Goal: Entertainment & Leisure: Browse casually

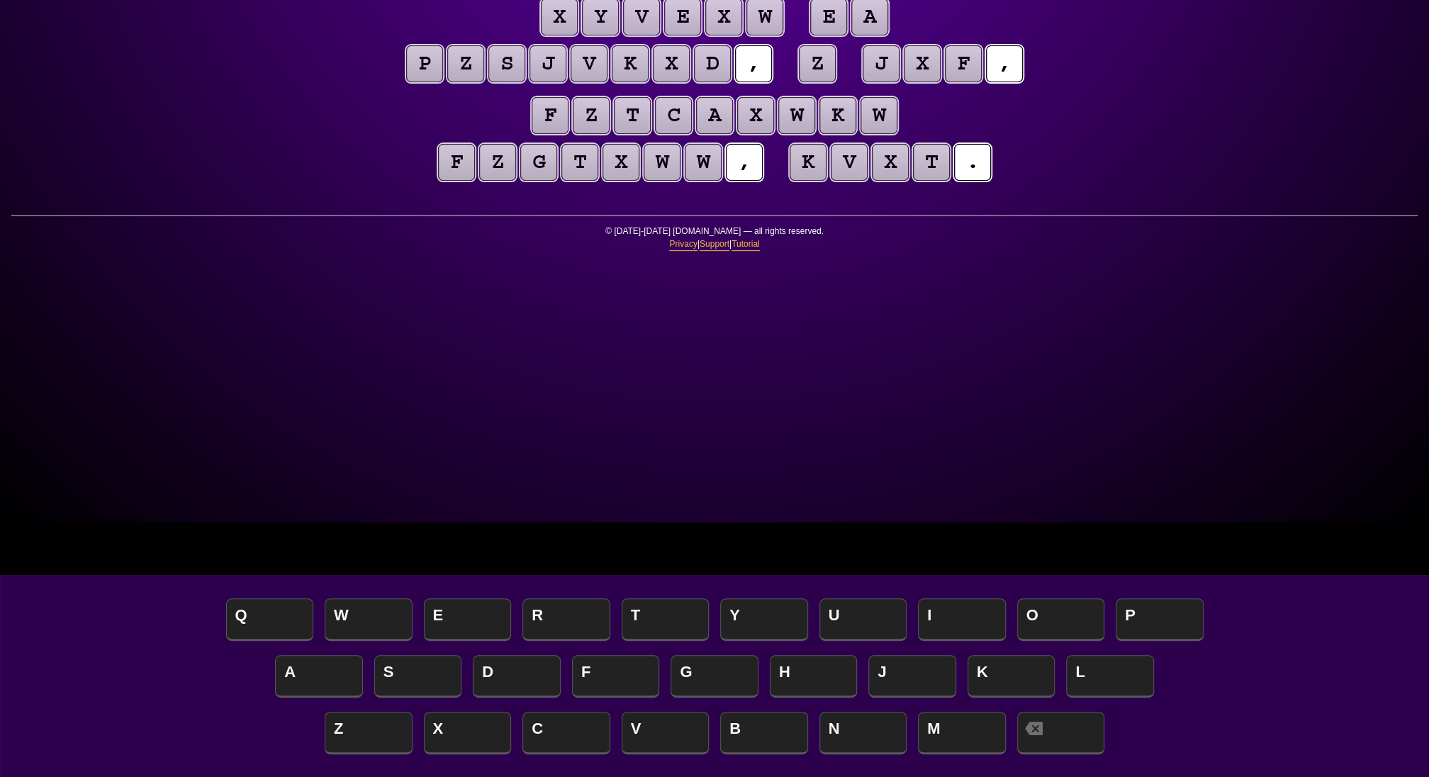
scroll to position [254, 0]
click at [411, 674] on span "S" at bounding box center [418, 678] width 88 height 42
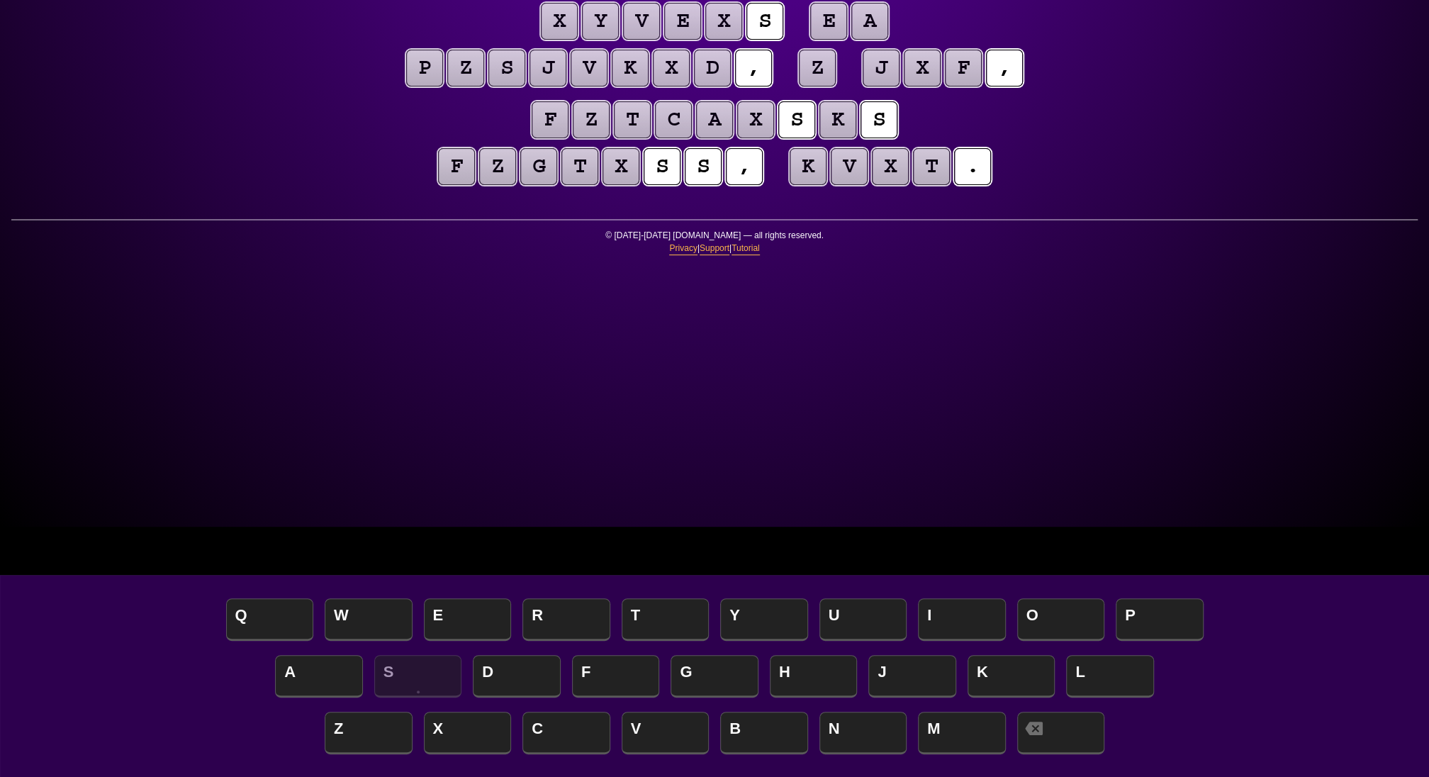
click at [836, 86] on puzzle-tile "z" at bounding box center [817, 68] width 37 height 37
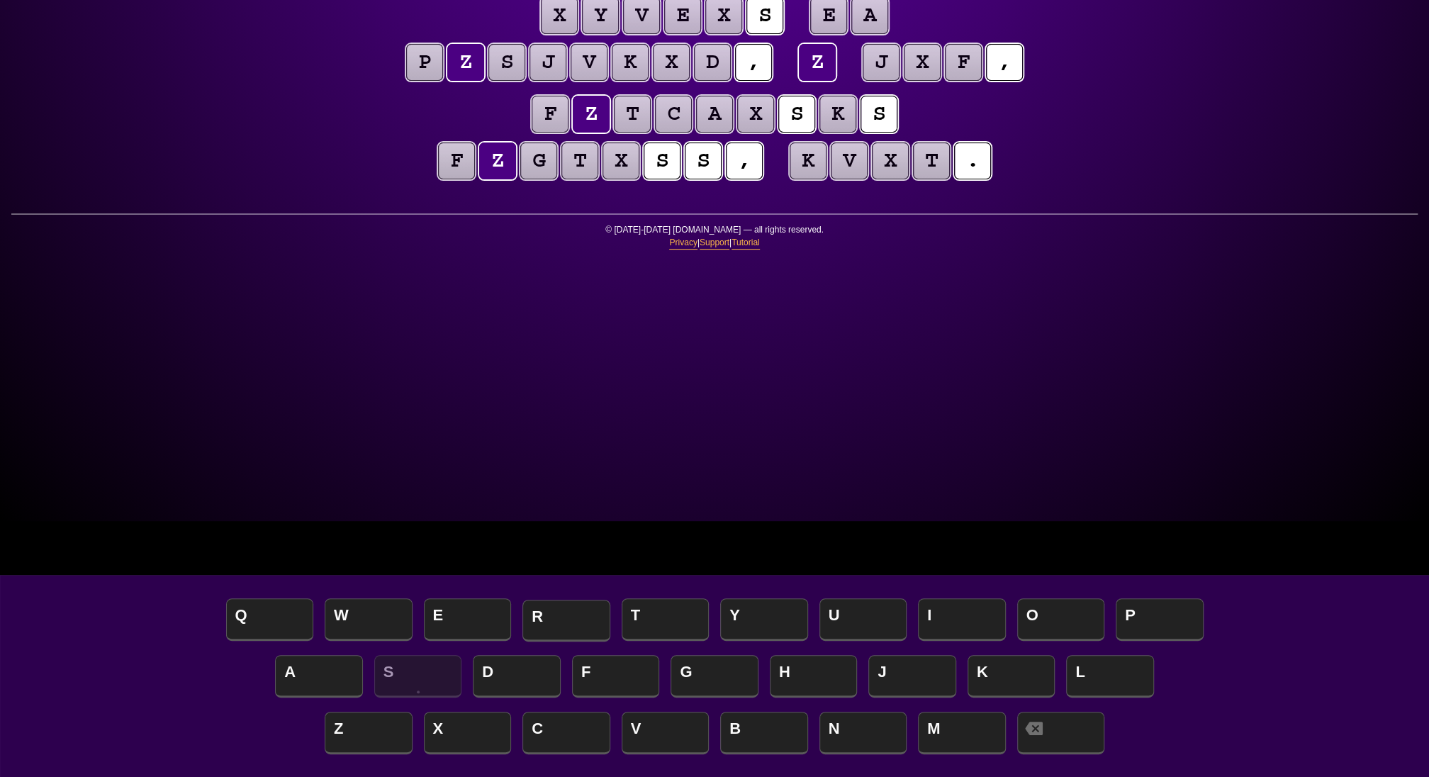
scroll to position [259, 0]
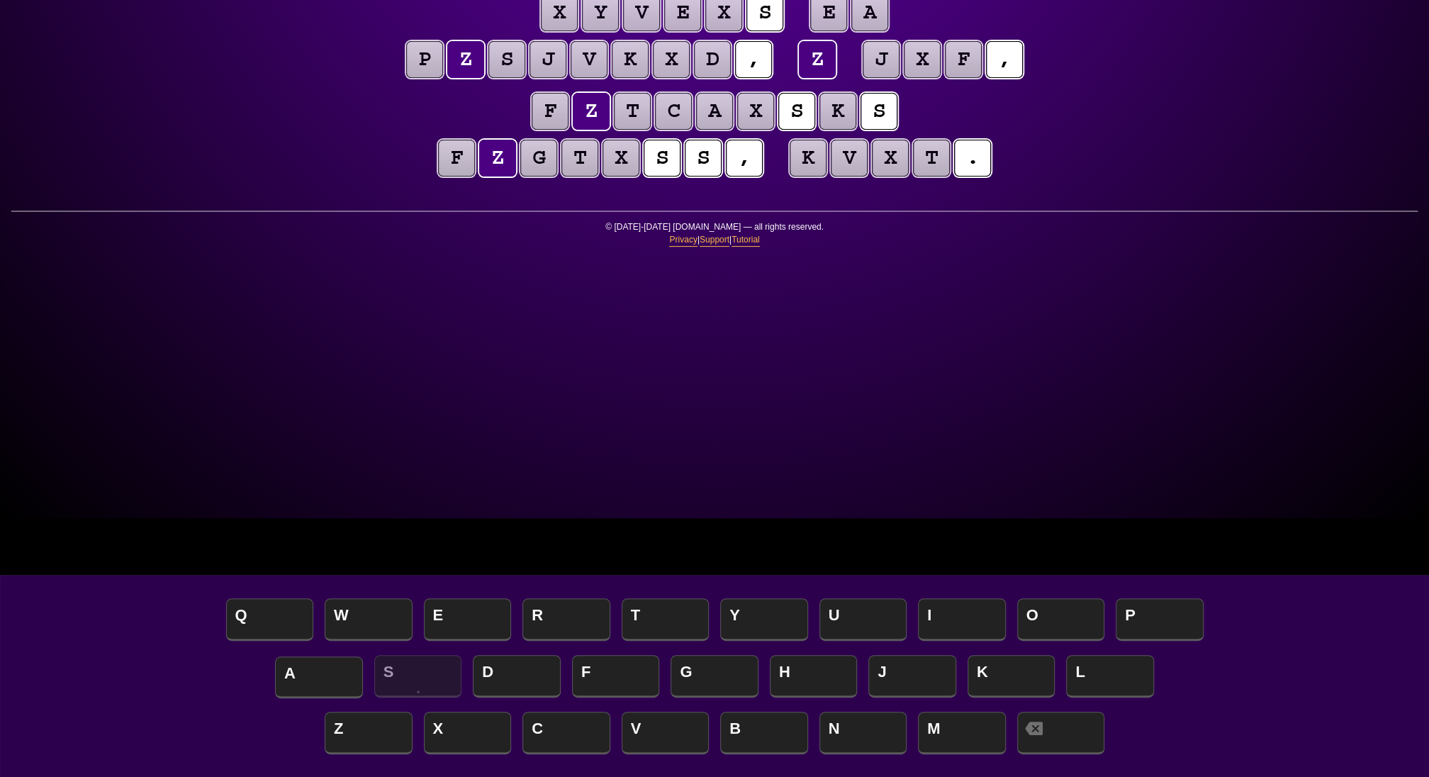
click at [306, 686] on span "A" at bounding box center [319, 678] width 88 height 42
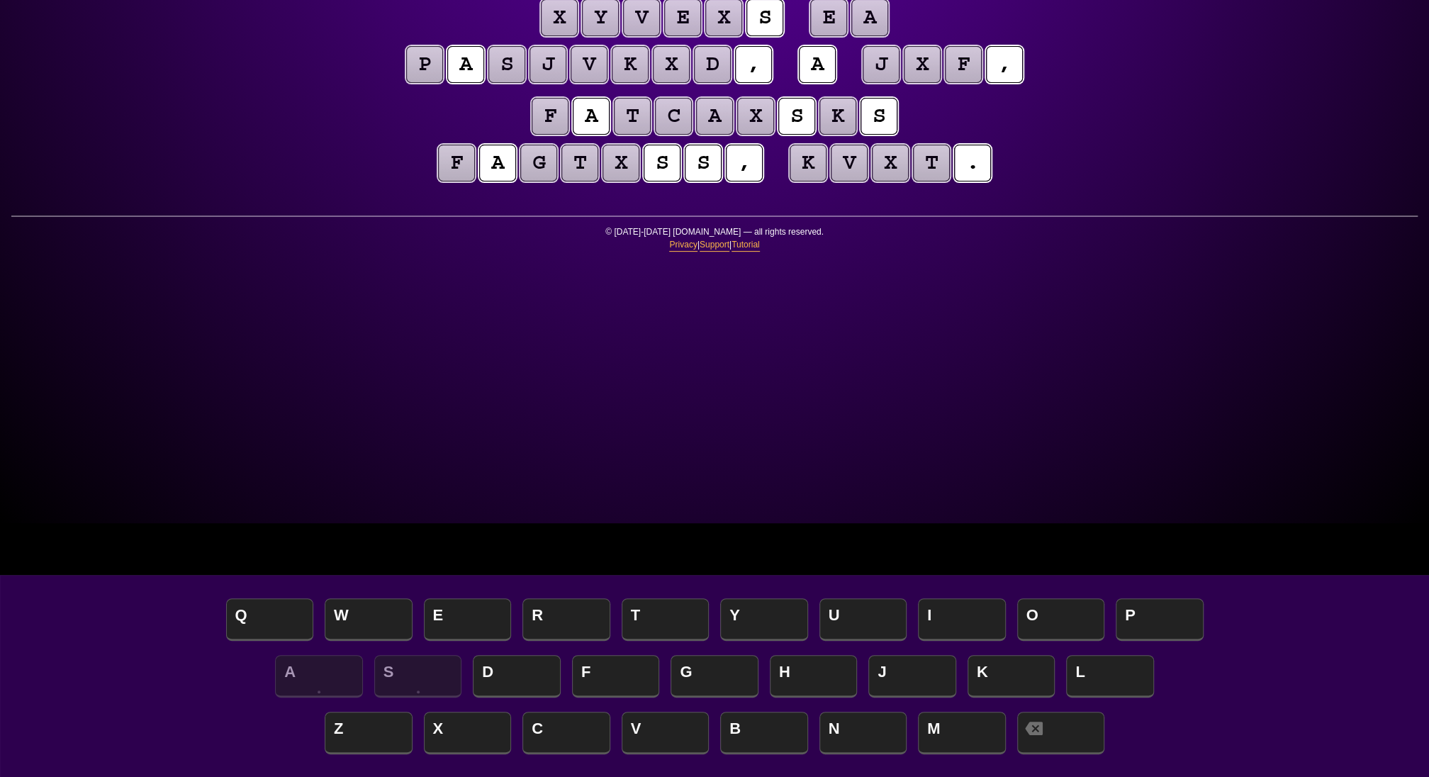
scroll to position [250, 0]
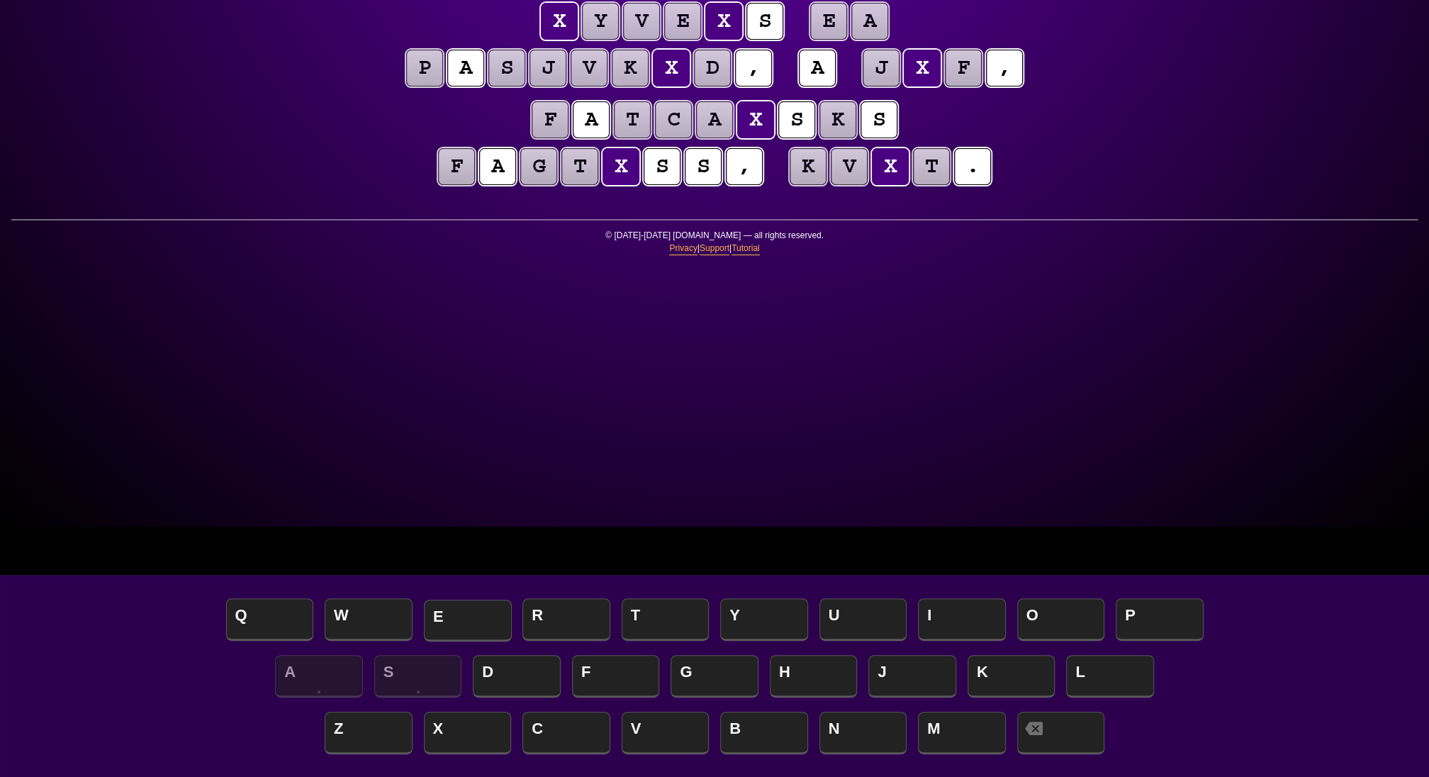
click at [457, 610] on span "E" at bounding box center [468, 621] width 88 height 42
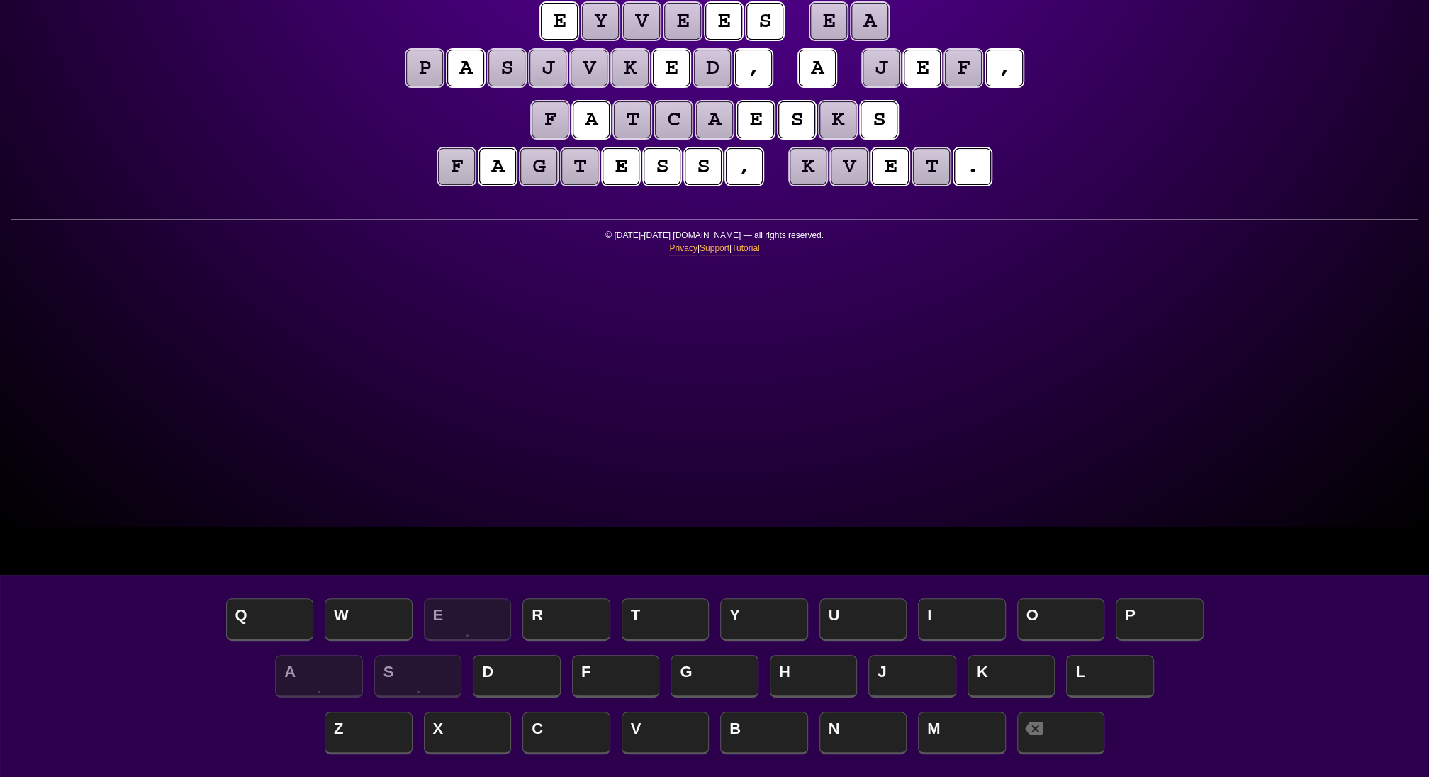
scroll to position [251, 0]
click at [812, 674] on span "H" at bounding box center [814, 678] width 88 height 42
click at [582, 39] on puzzle-tile "y" at bounding box center [600, 20] width 37 height 37
click at [549, 723] on span "C" at bounding box center [567, 734] width 88 height 42
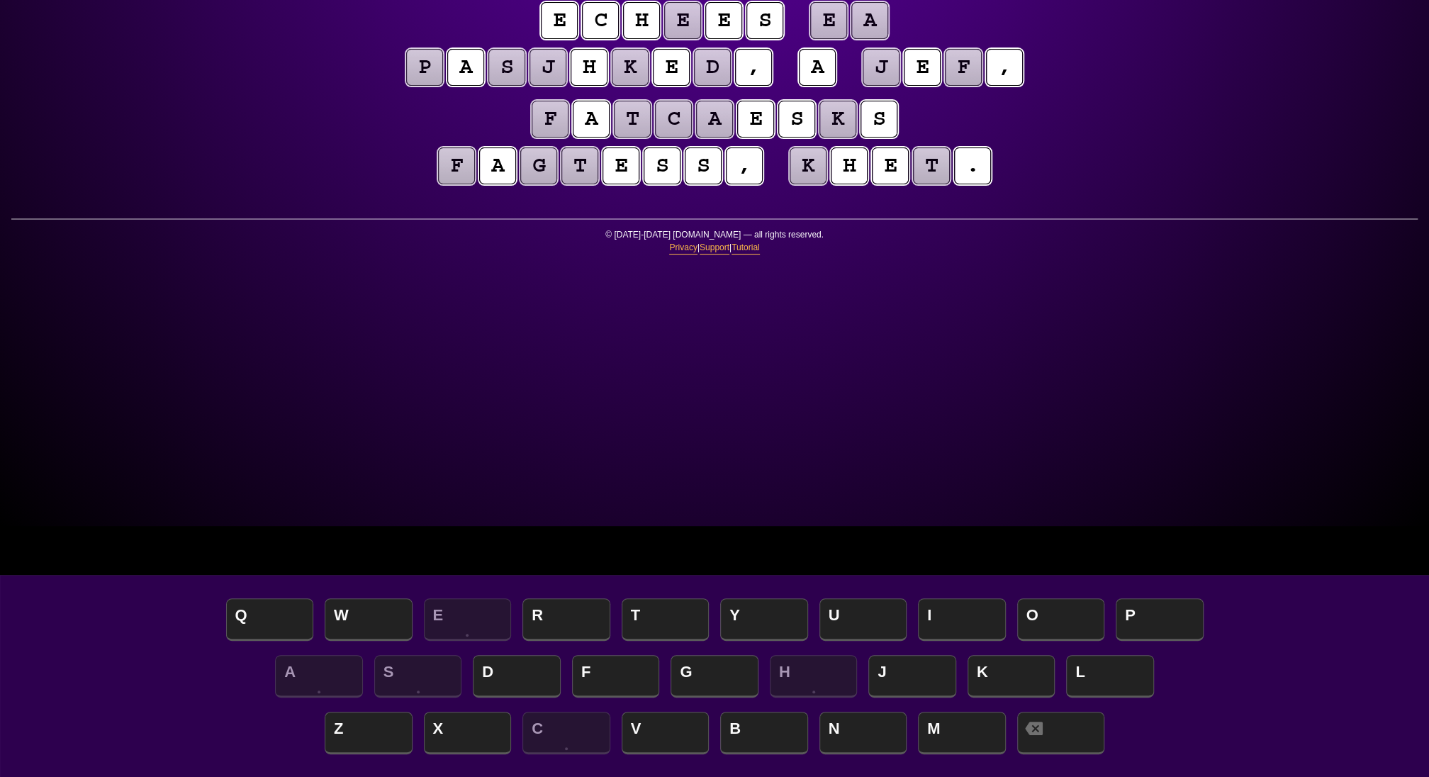
click at [672, 39] on puzzle-tile "e" at bounding box center [682, 20] width 37 height 37
click at [1046, 613] on span "O" at bounding box center [1061, 621] width 88 height 42
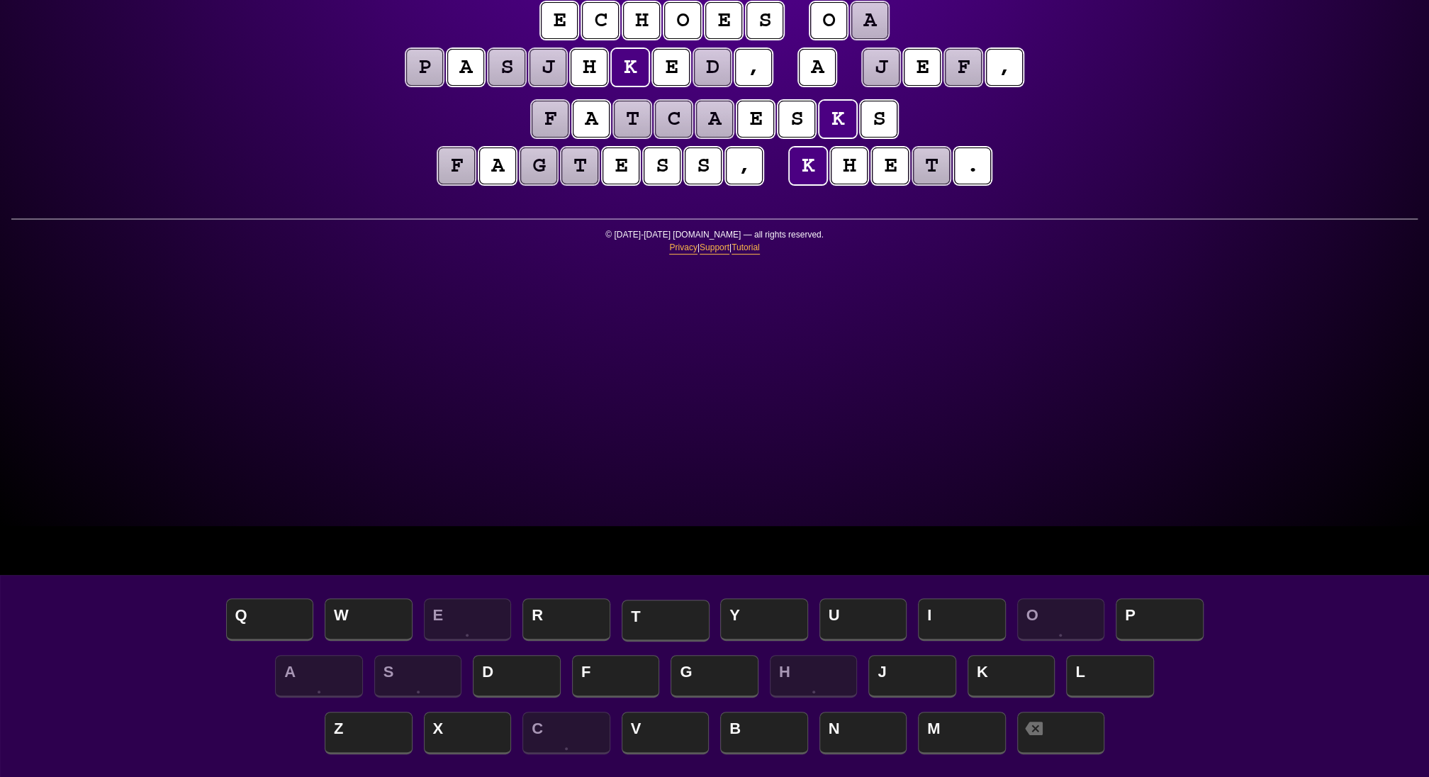
click at [686, 609] on span "T" at bounding box center [666, 621] width 88 height 42
click at [939, 613] on span "I" at bounding box center [962, 621] width 88 height 42
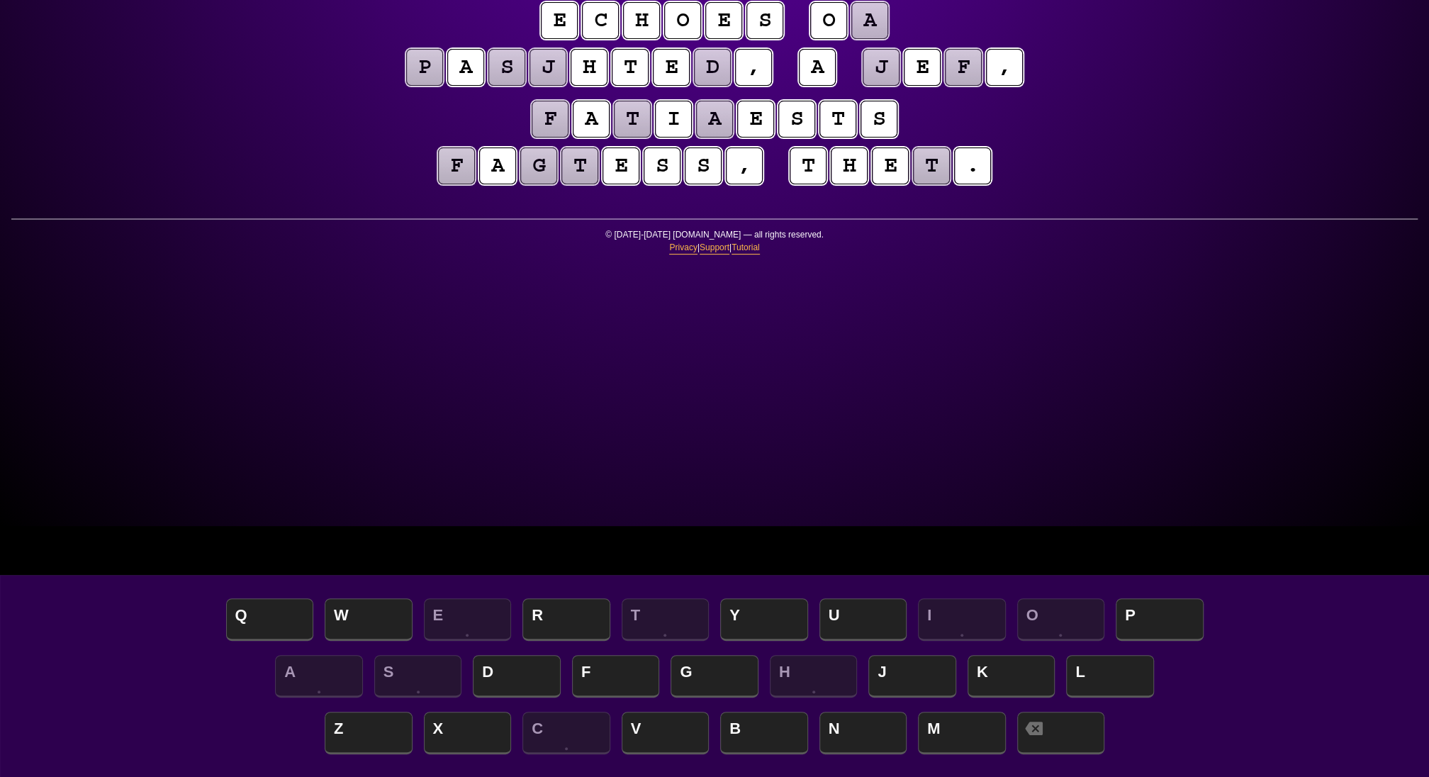
click at [859, 724] on span "N" at bounding box center [864, 734] width 88 height 42
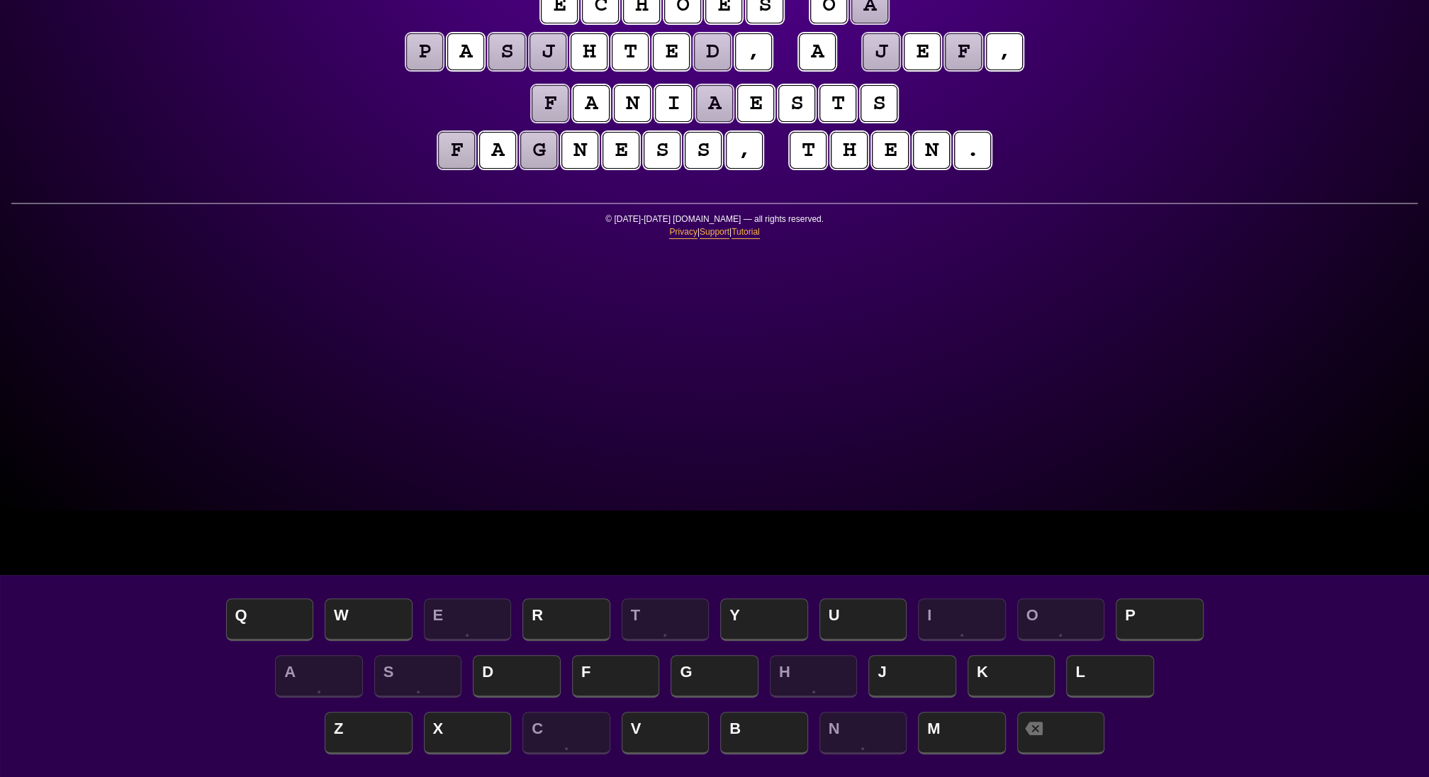
scroll to position [267, 0]
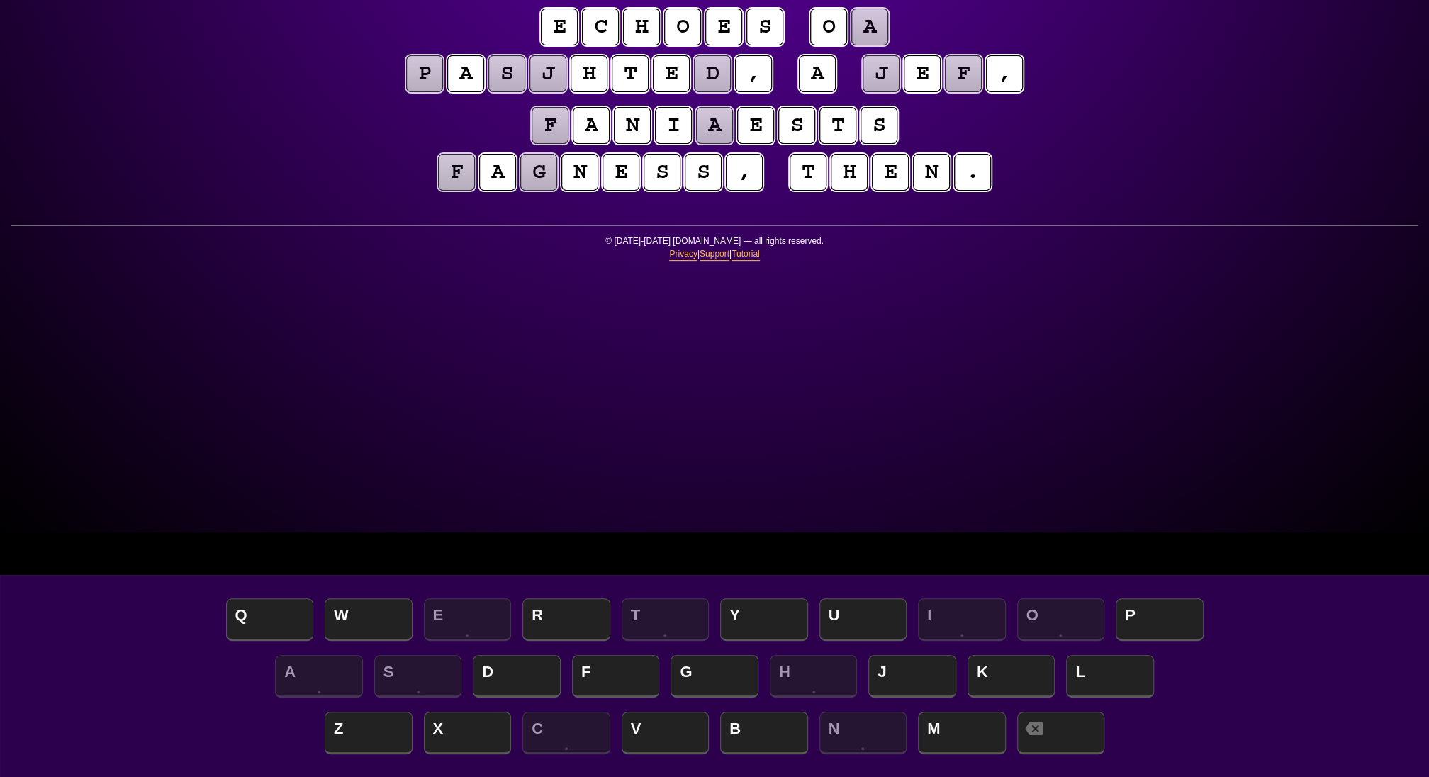
scroll to position [237, 0]
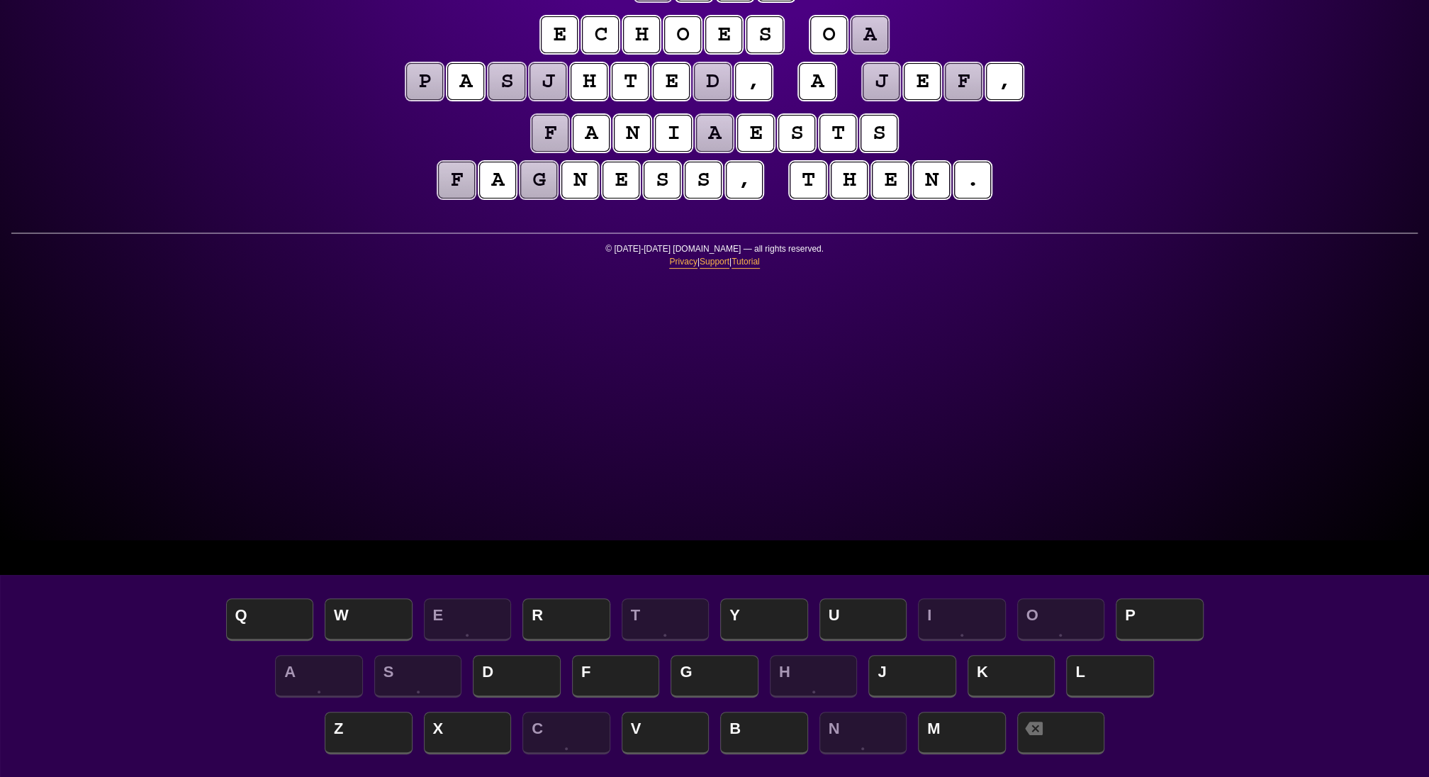
click at [888, 53] on puzzle-tile "a" at bounding box center [869, 34] width 37 height 37
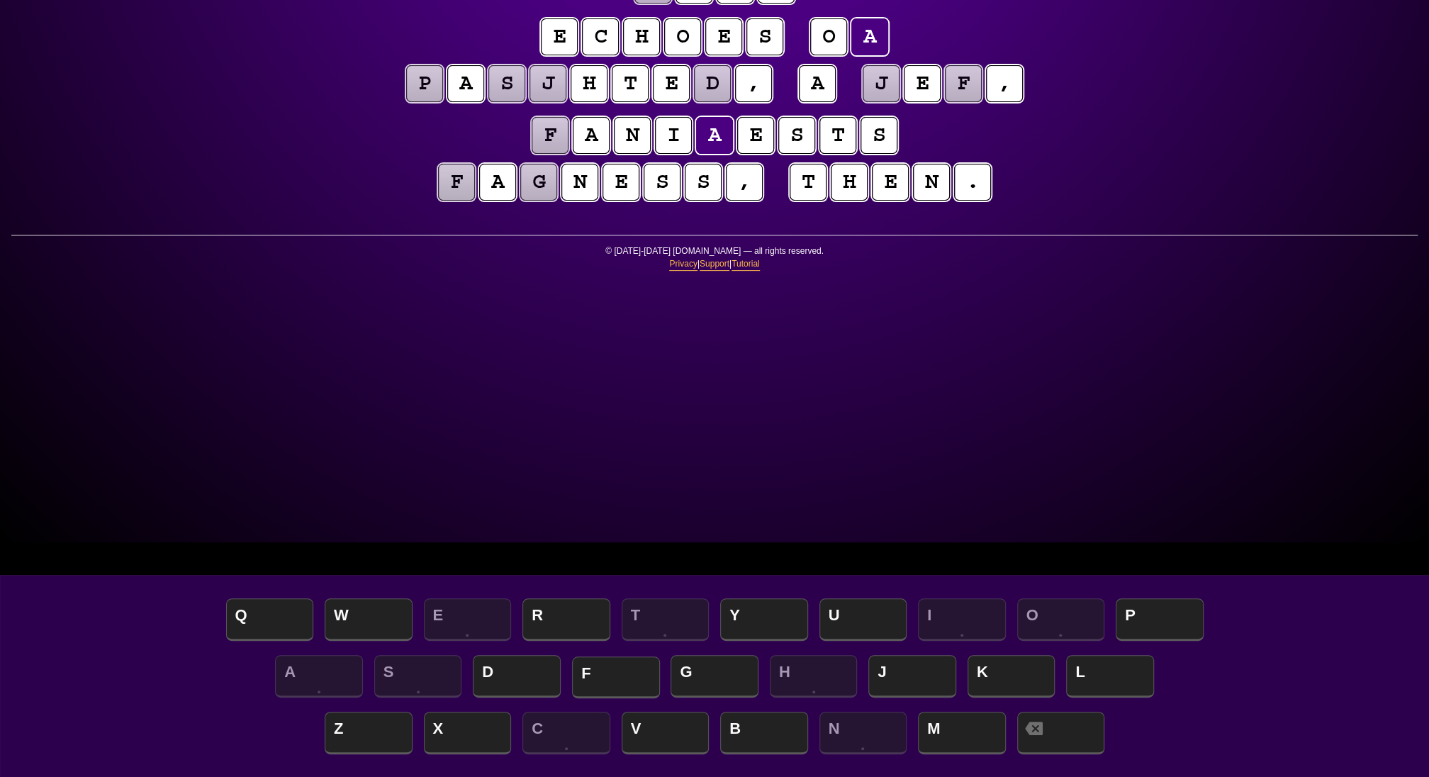
scroll to position [231, 0]
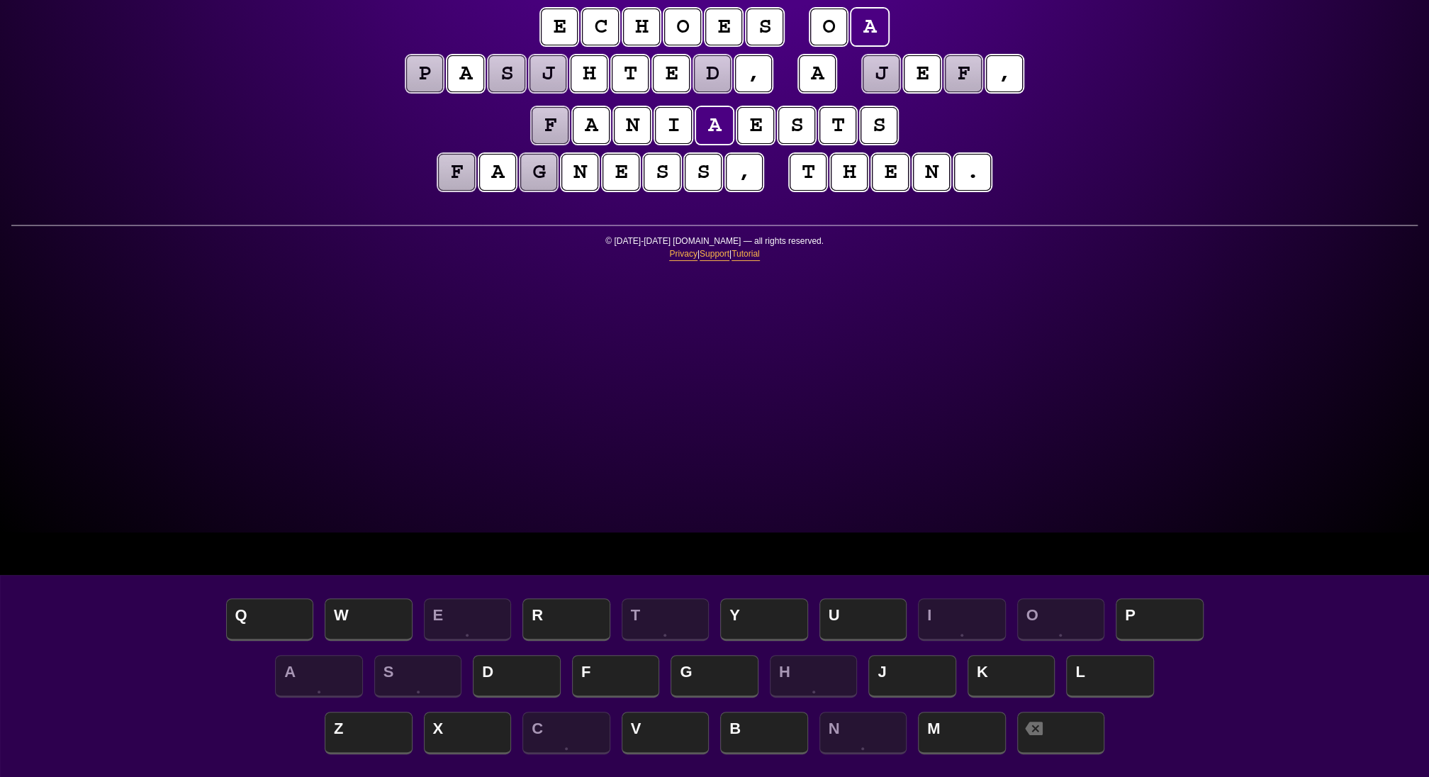
click at [1297, 451] on div "e n t r o p y Hints ☆ ☆ ☆ Game Info Player Prefs Reset Board i n t h e s o d o …" at bounding box center [714, 143] width 1429 height 777
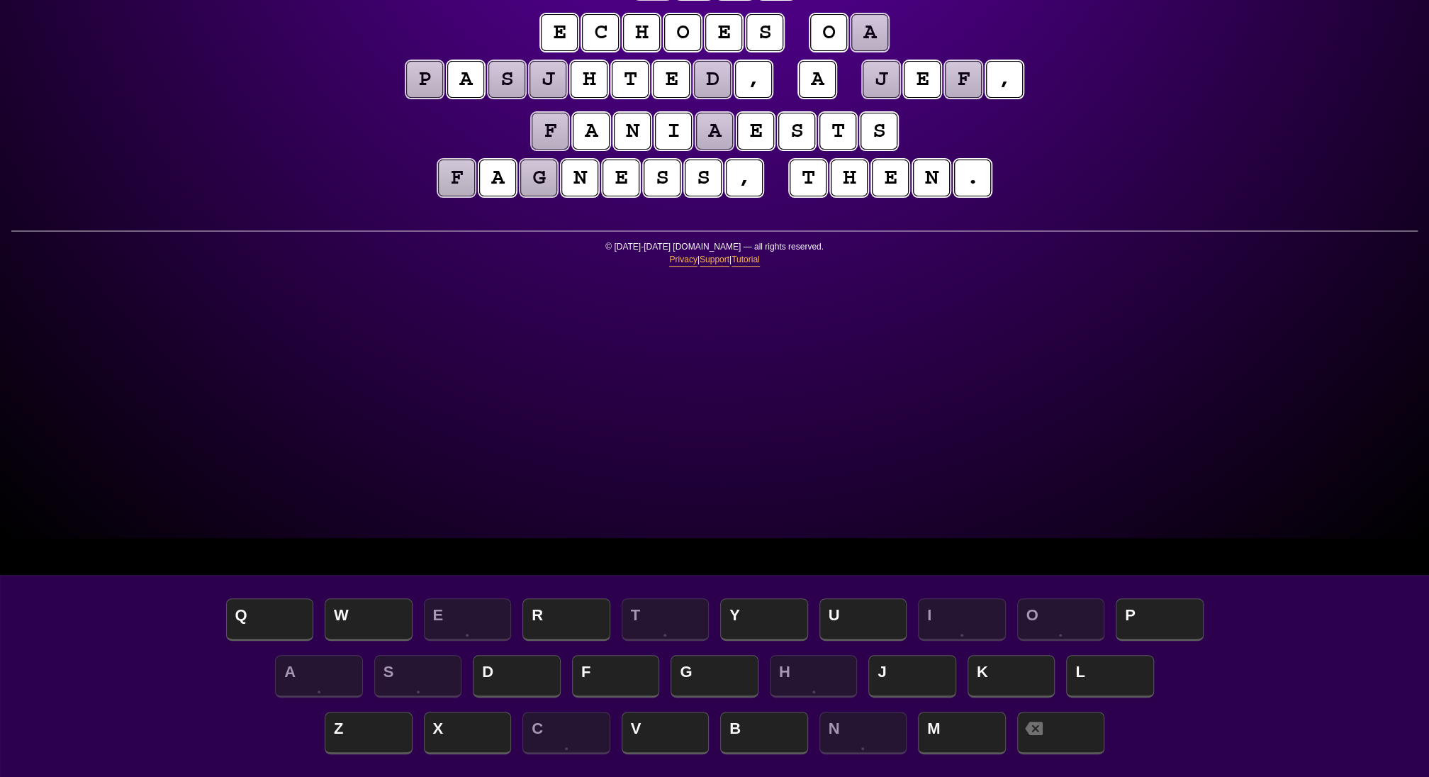
click at [720, 150] on puzzle-tile "a" at bounding box center [714, 131] width 37 height 37
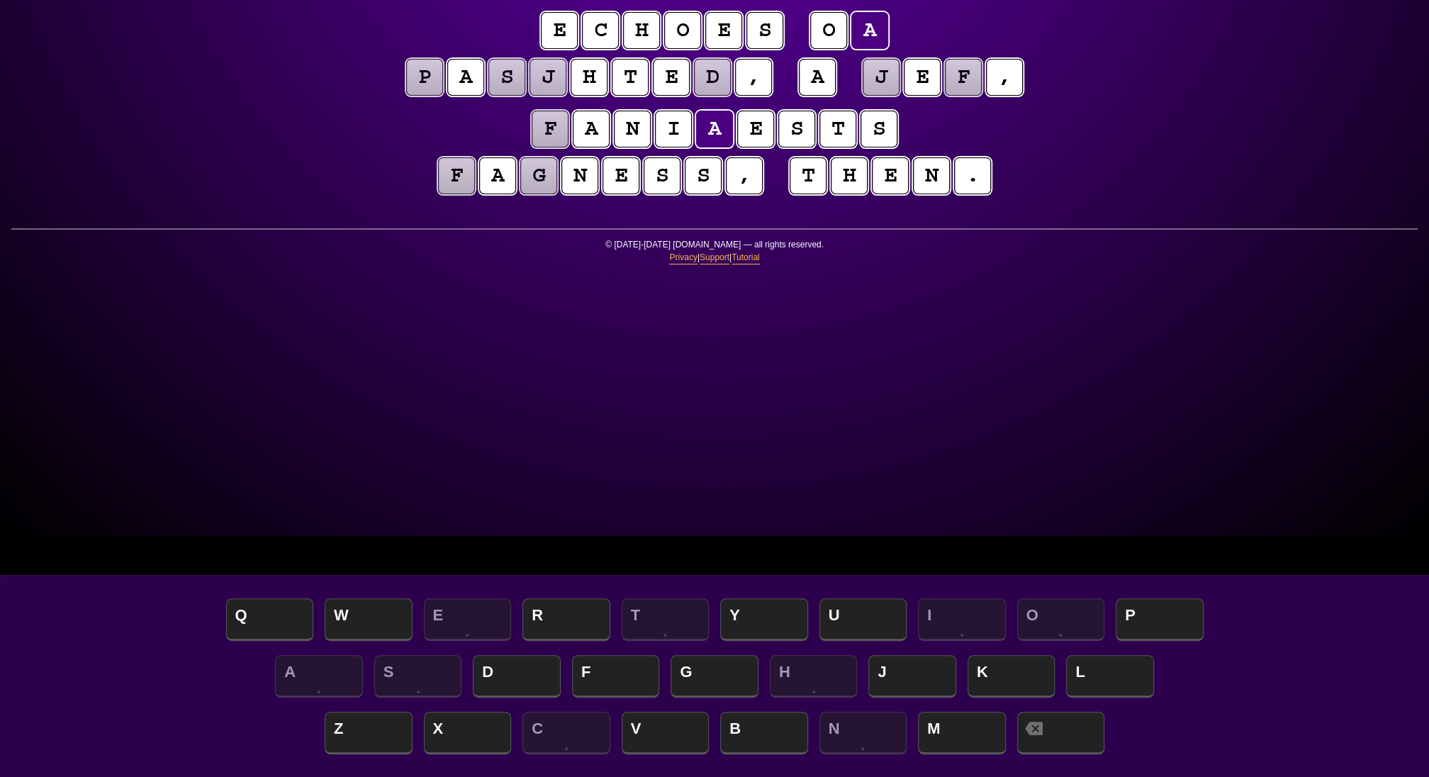
scroll to position [242, 0]
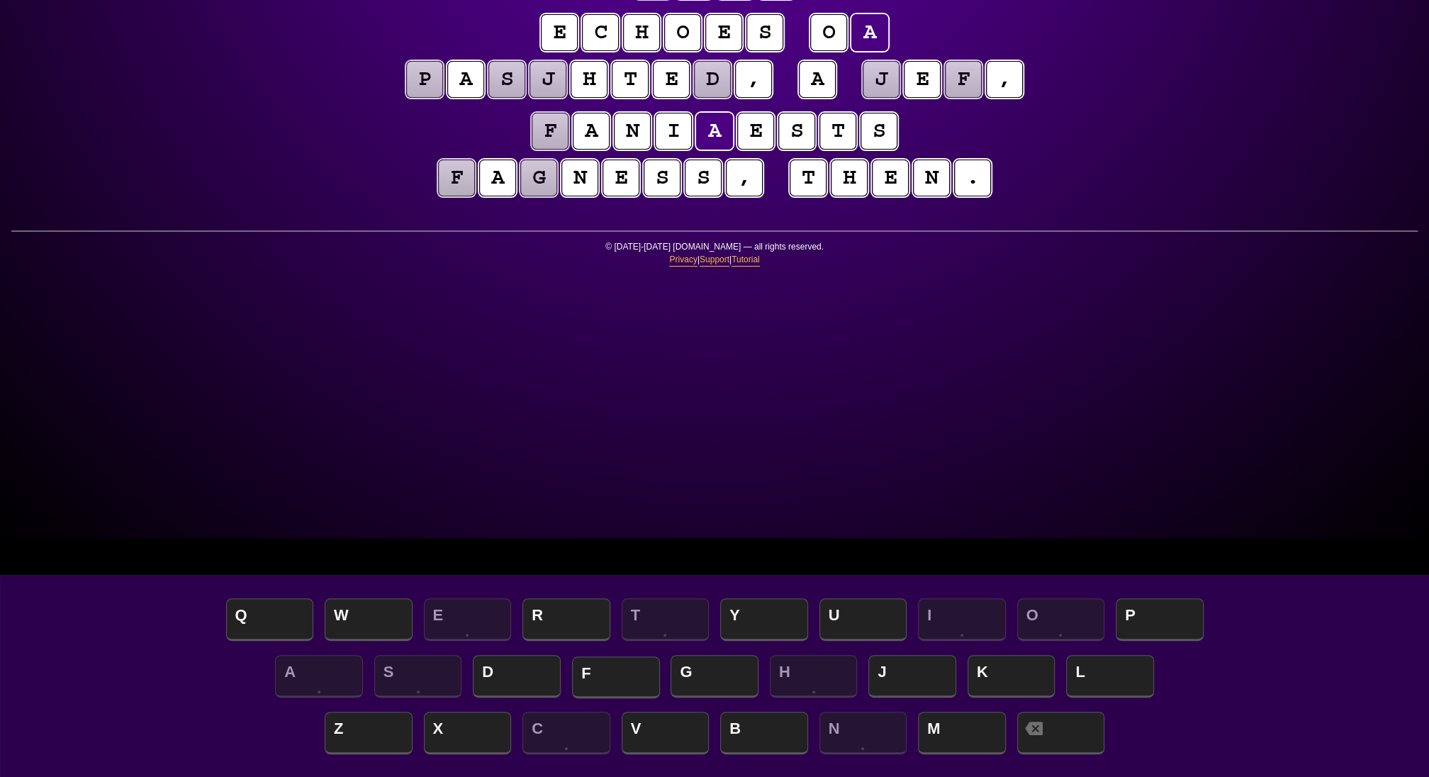
click at [602, 667] on span "F" at bounding box center [616, 678] width 88 height 42
click at [532, 150] on puzzle-tile "f" at bounding box center [550, 131] width 37 height 37
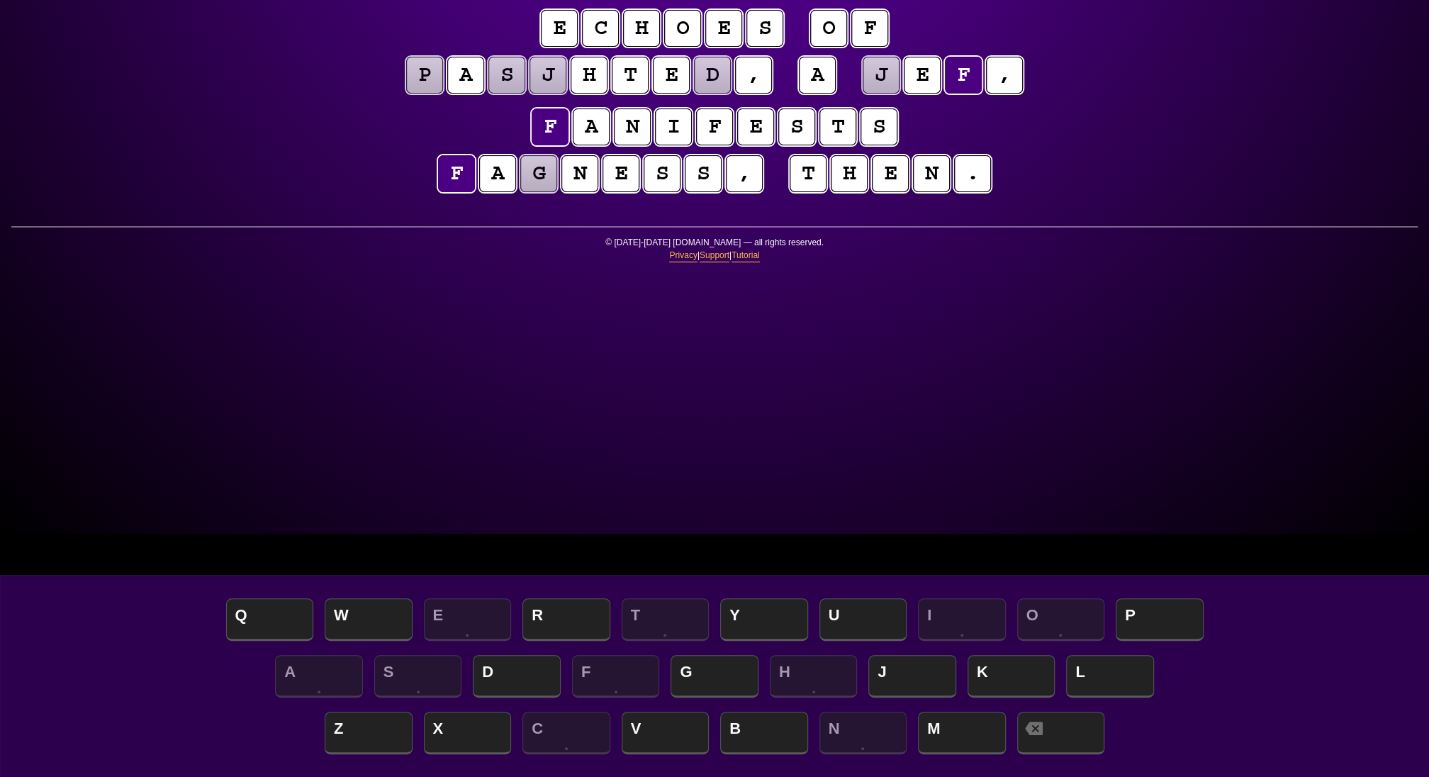
scroll to position [243, 0]
click at [947, 727] on span "M" at bounding box center [962, 734] width 88 height 42
click at [557, 192] on puzzle-tile "g" at bounding box center [538, 173] width 37 height 37
click at [531, 663] on span "D" at bounding box center [517, 678] width 88 height 42
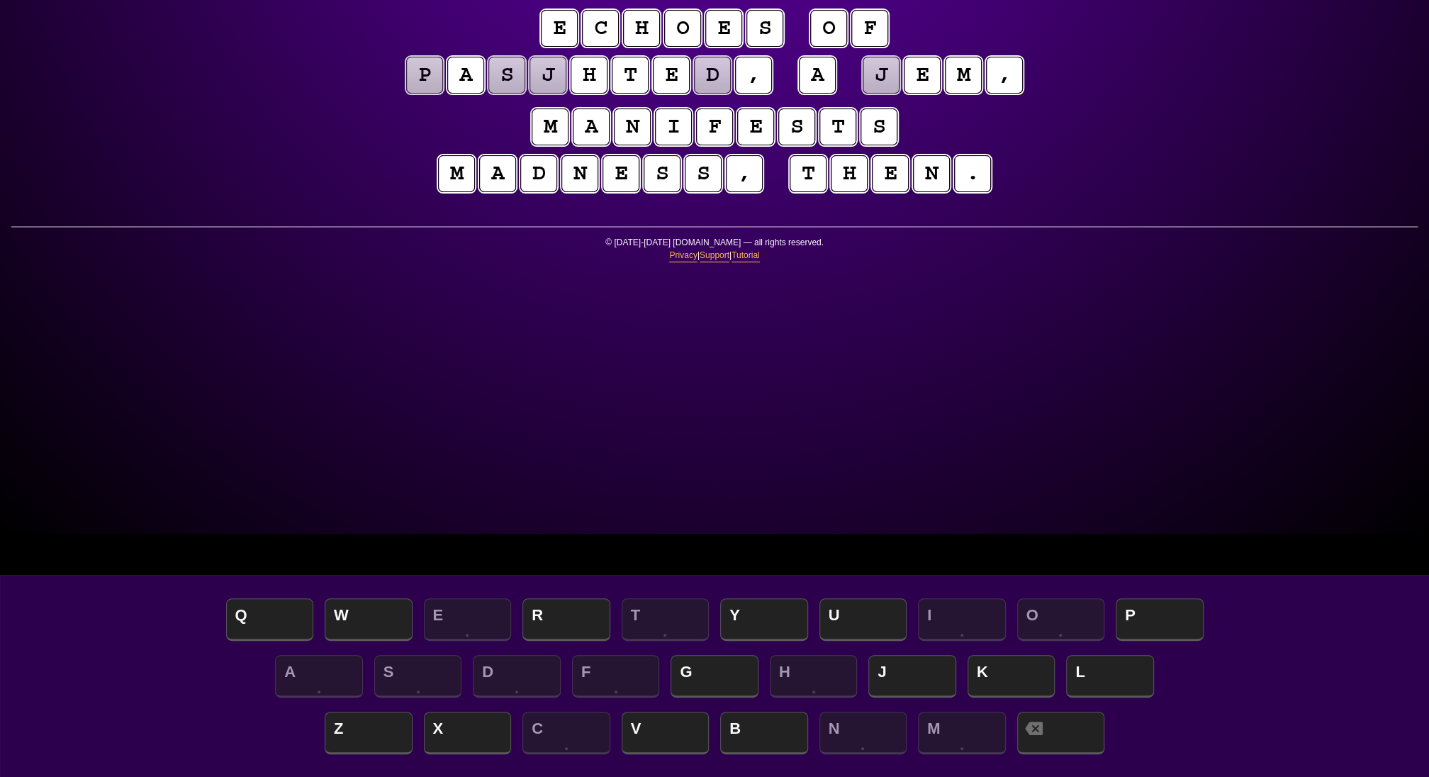
click at [863, 94] on puzzle-tile "j" at bounding box center [881, 75] width 37 height 37
click at [715, 664] on span "G" at bounding box center [715, 678] width 88 height 42
click at [731, 94] on puzzle-tile "d" at bounding box center [712, 75] width 37 height 37
click at [569, 608] on span "R" at bounding box center [567, 621] width 88 height 42
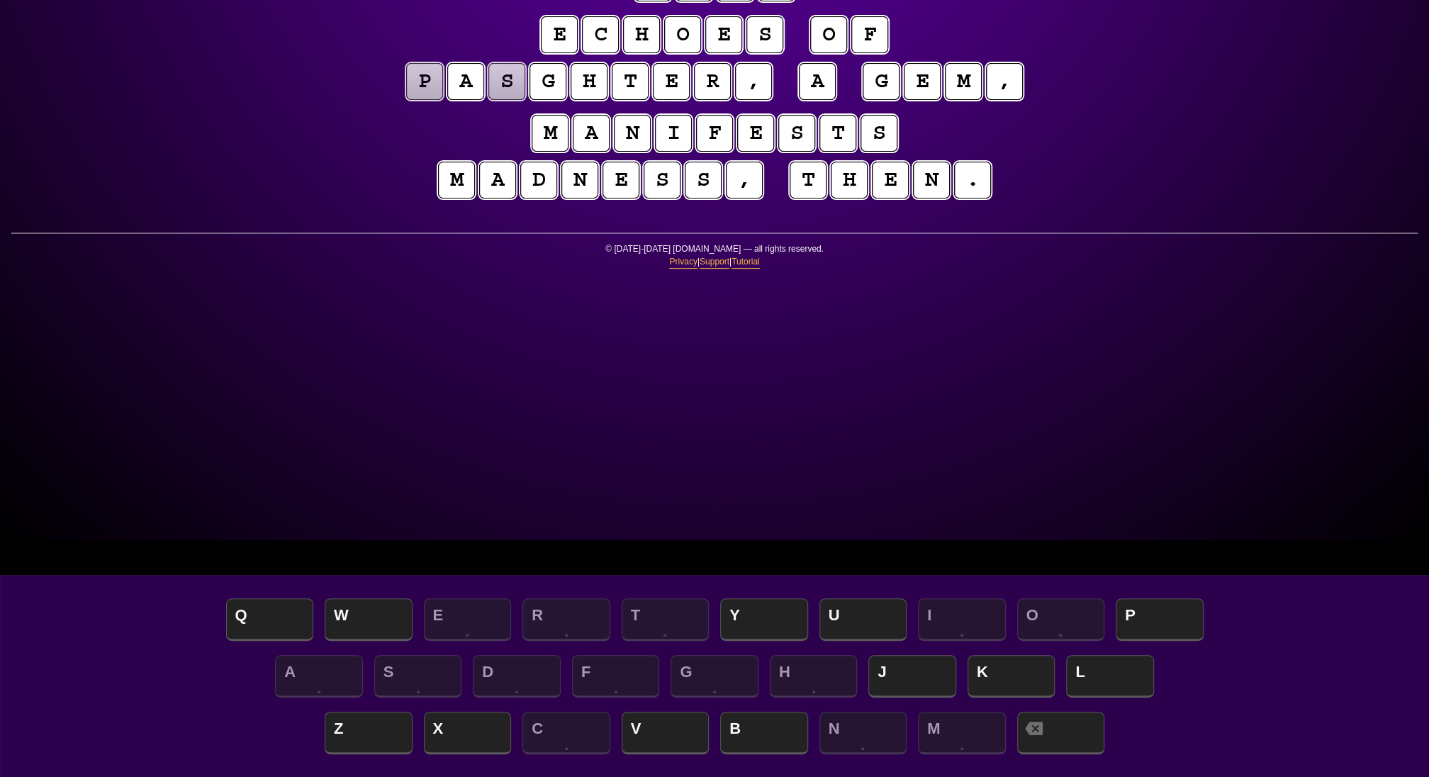
click at [443, 100] on puzzle-tile "p" at bounding box center [424, 81] width 37 height 37
click at [1116, 670] on span "L" at bounding box center [1110, 678] width 88 height 42
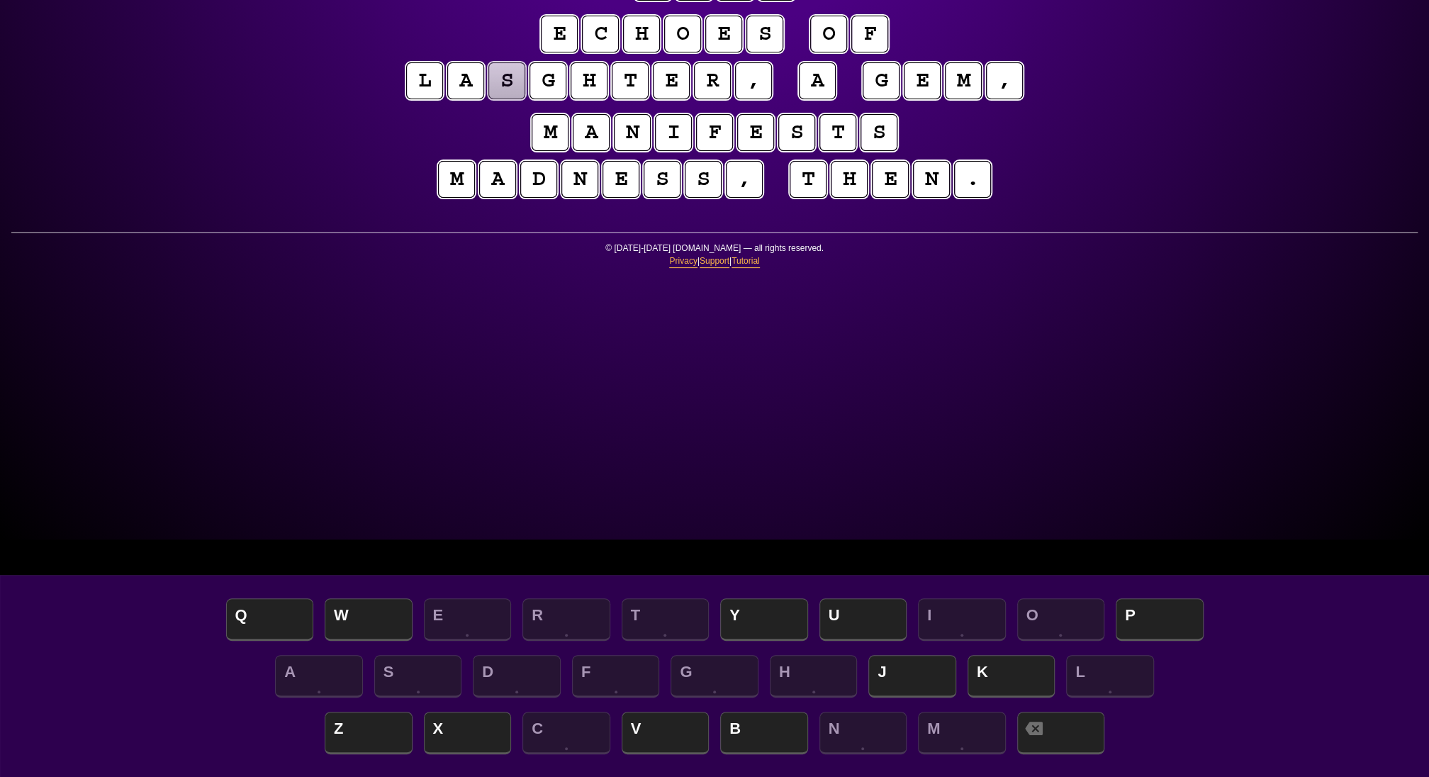
click at [525, 99] on puzzle-tile "s" at bounding box center [506, 80] width 37 height 37
click at [881, 608] on span "U" at bounding box center [864, 621] width 88 height 42
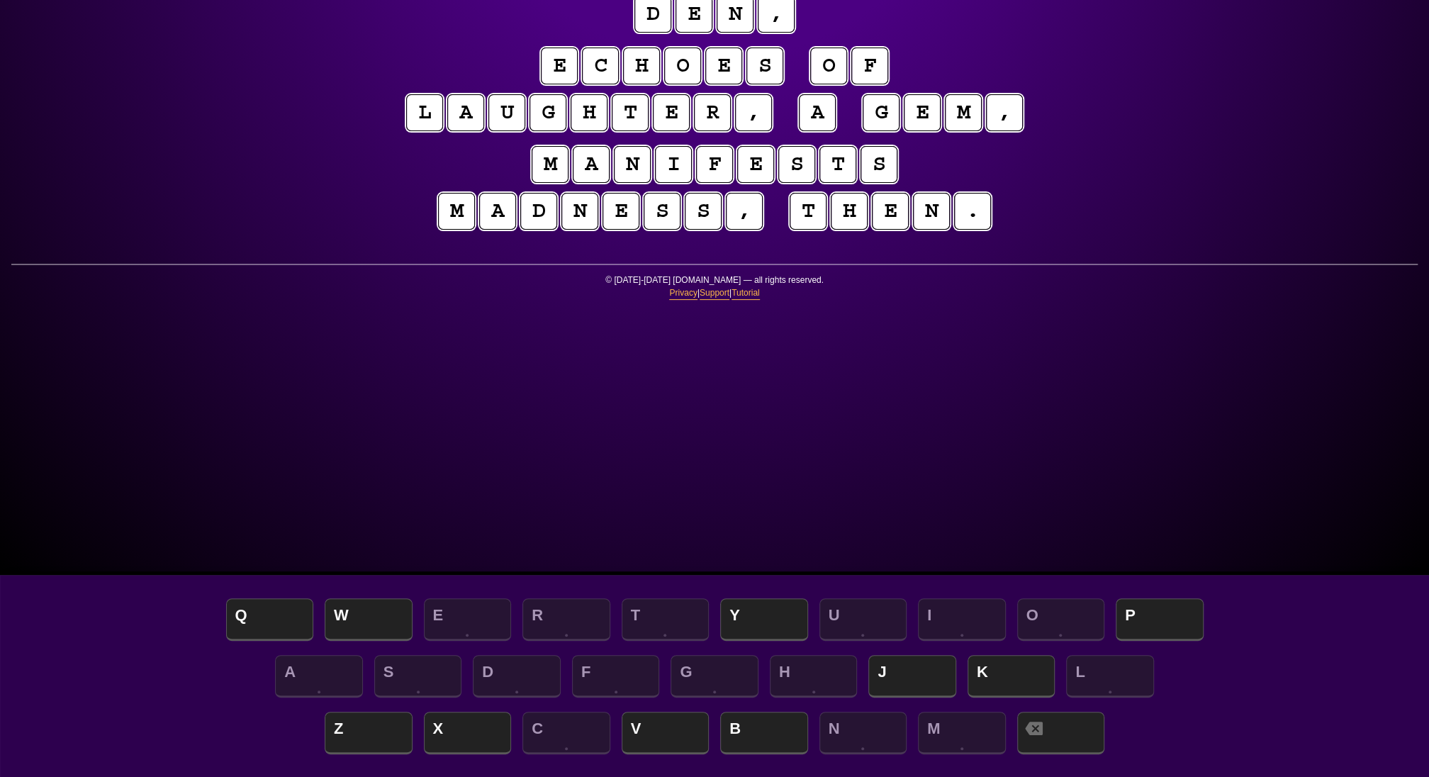
scroll to position [204, 0]
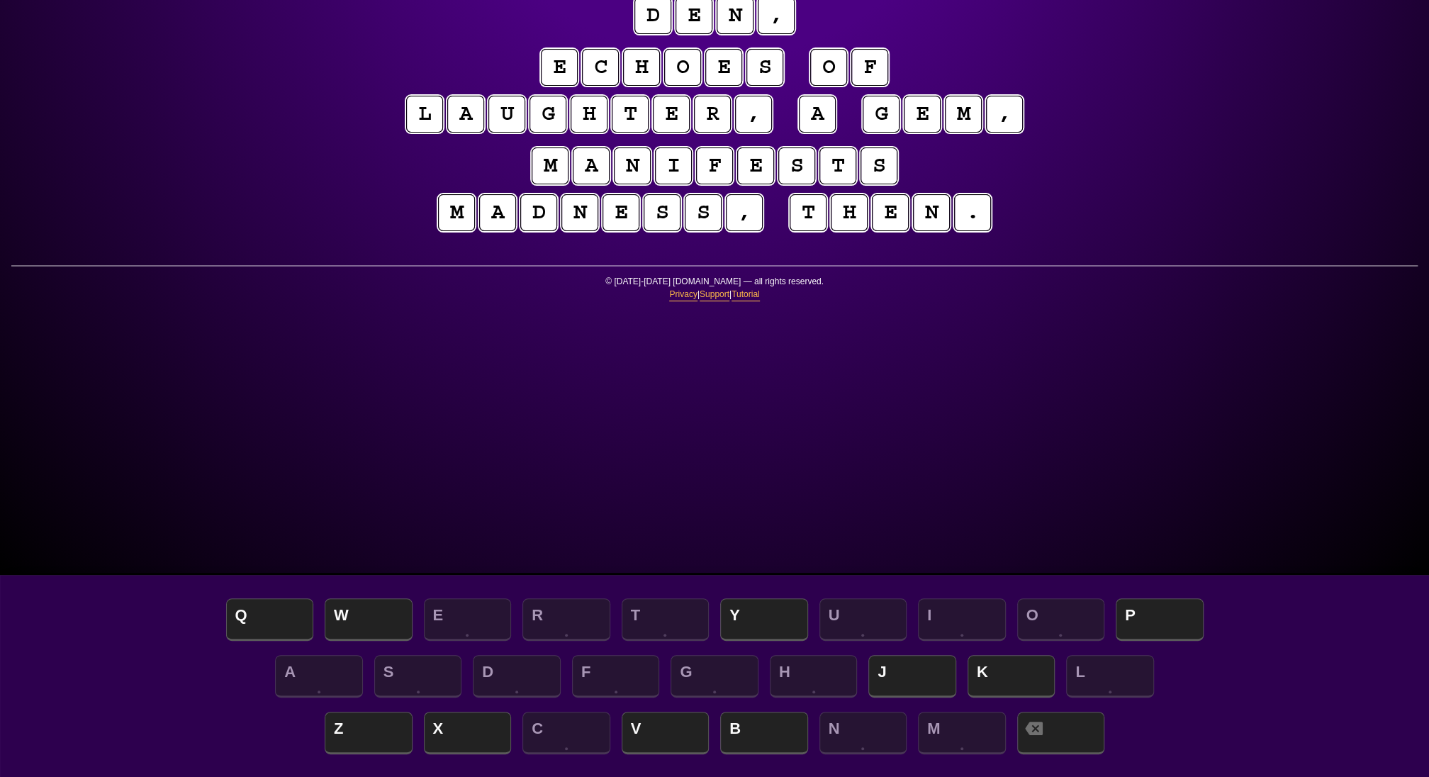
click at [739, 593] on div "Q W E R T Y U I O P" at bounding box center [714, 621] width 1401 height 57
click at [755, 610] on span "Y" at bounding box center [764, 621] width 88 height 42
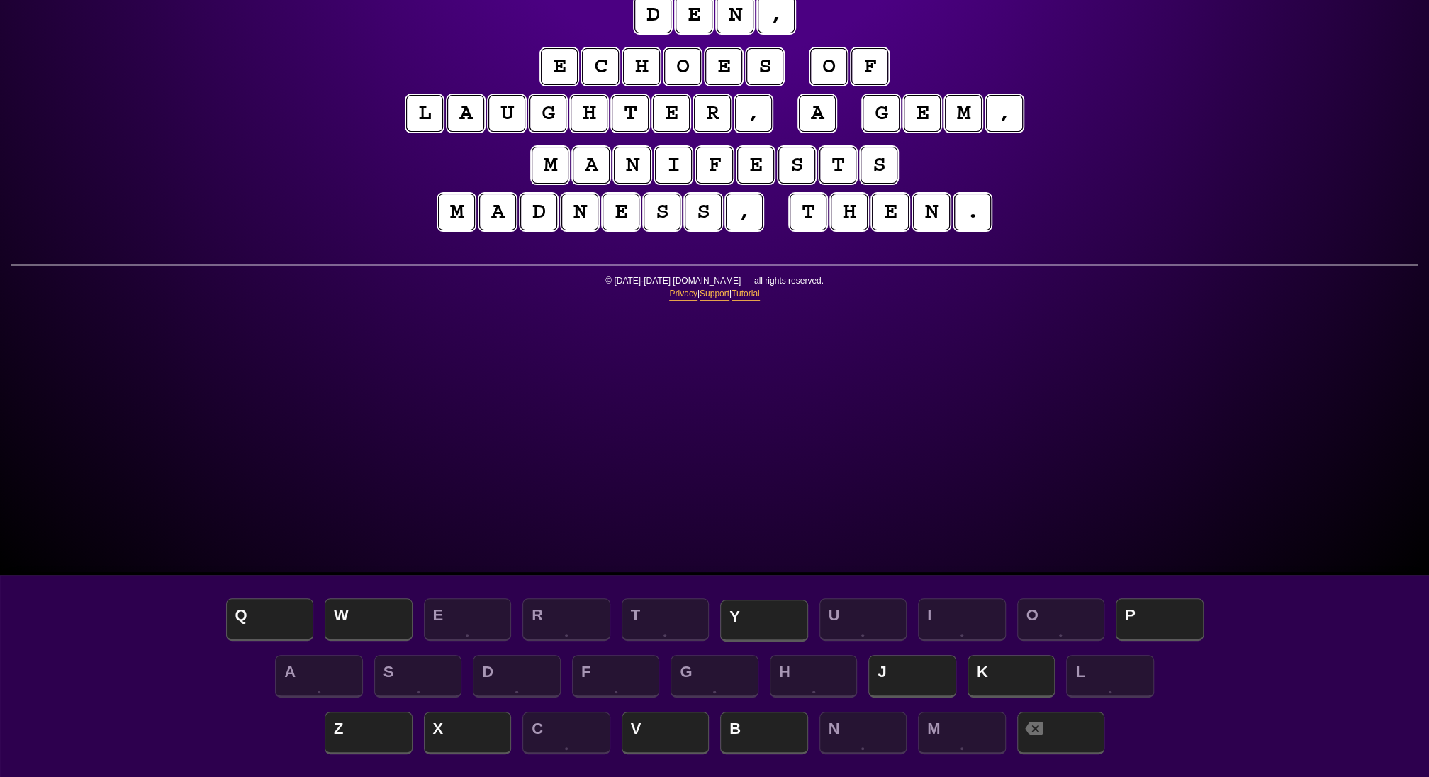
click at [765, 615] on span "Y" at bounding box center [764, 621] width 88 height 42
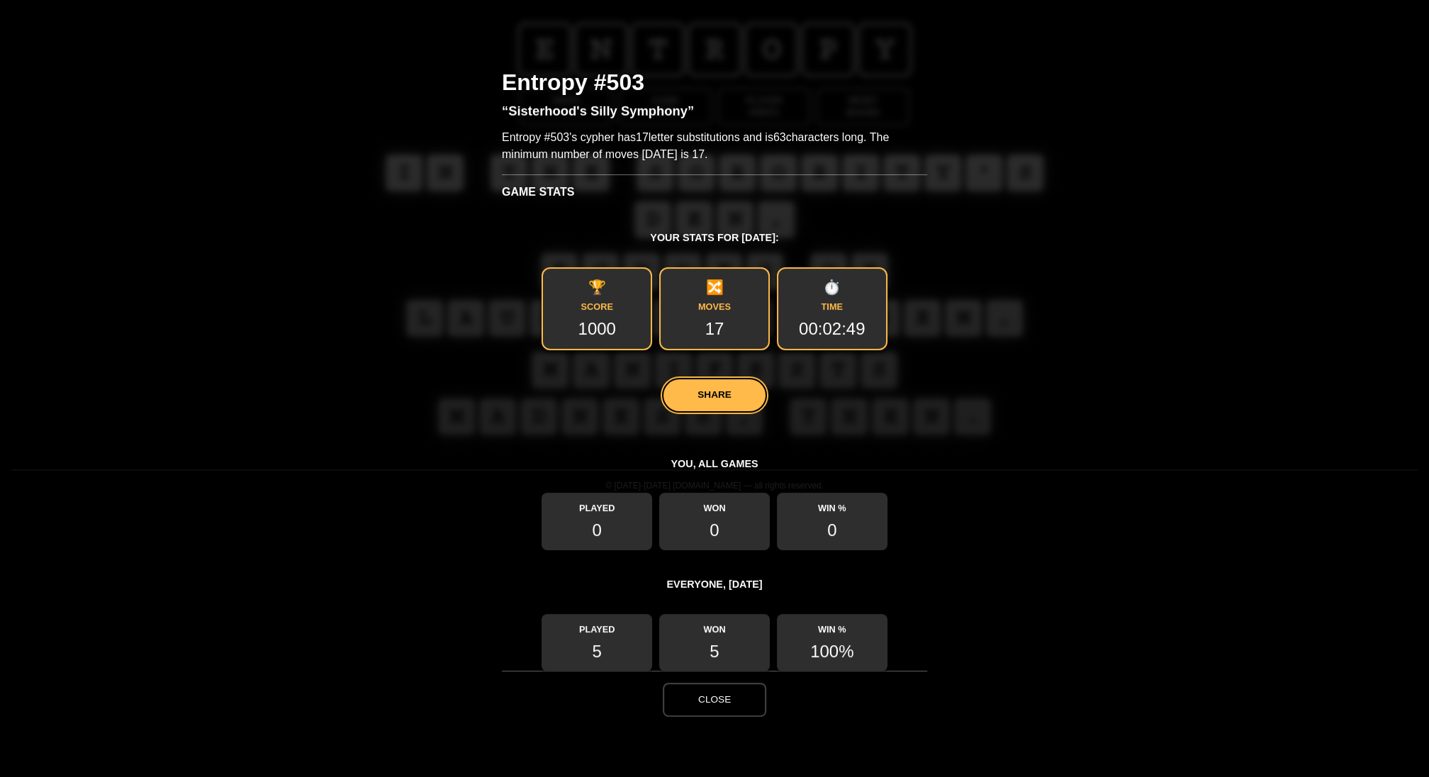
scroll to position [0, 0]
